Goal: Task Accomplishment & Management: Use online tool/utility

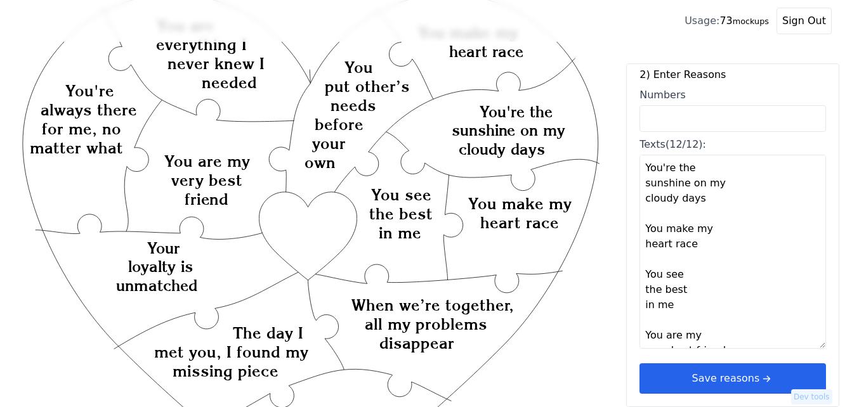
scroll to position [317, 0]
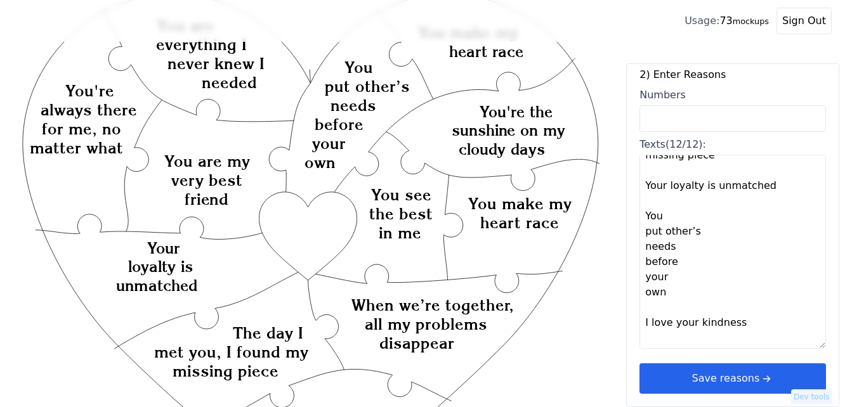
click at [689, 232] on textarea "You're the sunshine on my cloudy days You make my heart race You see the best i…" at bounding box center [732, 252] width 186 height 194
click at [704, 234] on textarea "You're the sunshine on my cloudy days You make my heart race You see the best i…" at bounding box center [732, 252] width 186 height 194
type textarea "You're the sunshine on my cloudy days You make my heart race You see the best i…"
click at [693, 379] on div "1) Select Variant ♥ 12 ♥ 18 ♥ 28 ♥ 40 ♥ 50 ♥ 60 ♥ 70 2) Enter Reasons Numbers T…" at bounding box center [732, 235] width 213 height 344
click at [716, 370] on button "Save reasons" at bounding box center [732, 378] width 186 height 30
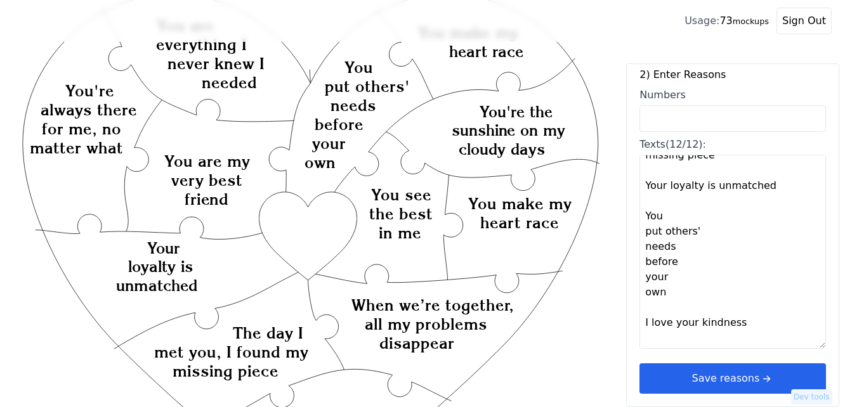
scroll to position [0, 0]
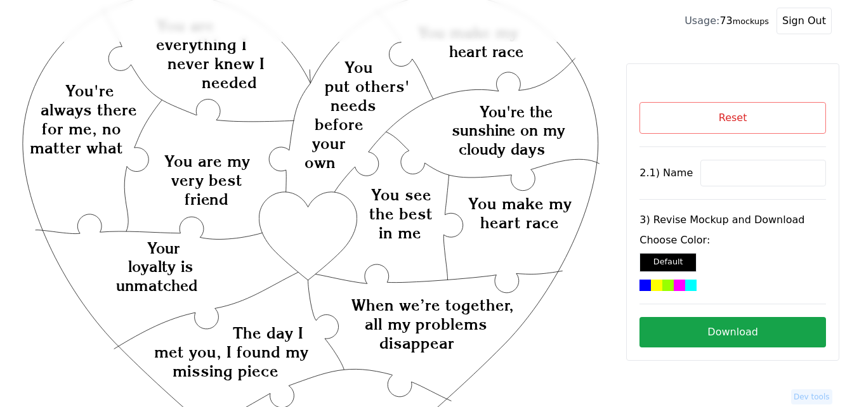
click at [714, 178] on input at bounding box center [763, 173] width 126 height 27
paste input "[PERSON_NAME]"
type input "[PERSON_NAME]"
click at [325, 233] on icon "Created with Snap Created with Snap Created with Snap When we’re together, all …" at bounding box center [310, 414] width 580 height 846
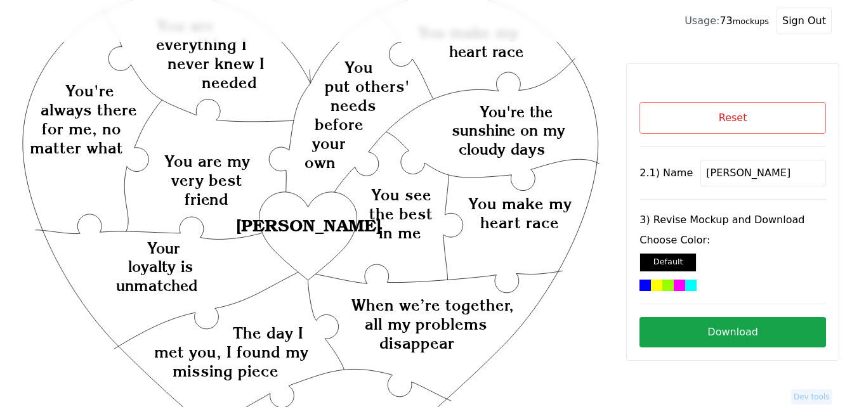
click at [669, 291] on div "Reset 2.1) Name [PERSON_NAME] 3) Revise Mockup and Download Choose Color: Defau…" at bounding box center [732, 224] width 186 height 245
click at [665, 284] on div at bounding box center [667, 285] width 11 height 11
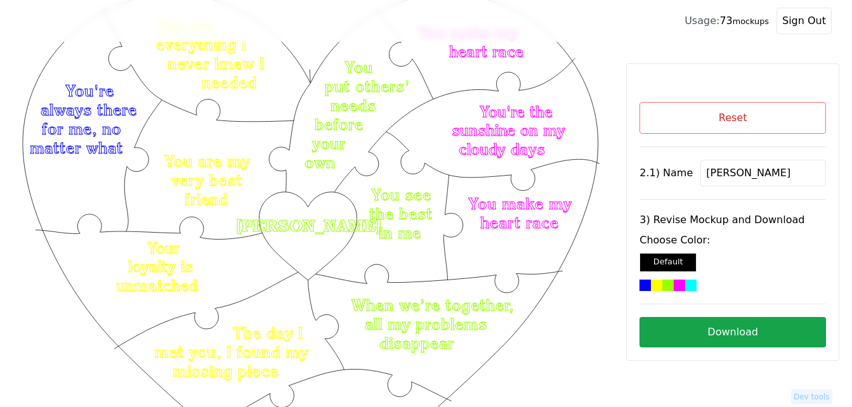
click at [743, 331] on button "Download" at bounding box center [732, 332] width 186 height 30
